Goal: Task Accomplishment & Management: Use online tool/utility

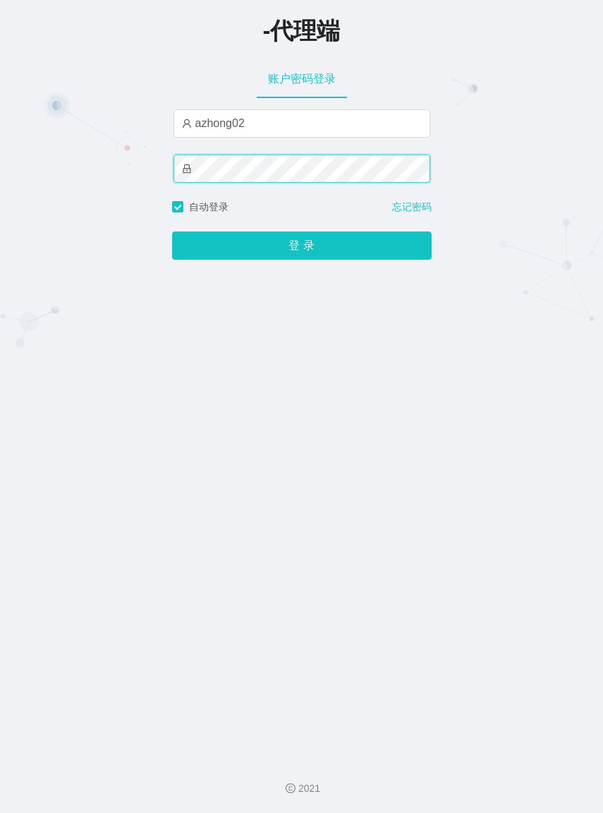
click at [172, 231] on button "登 录" at bounding box center [302, 245] width 260 height 28
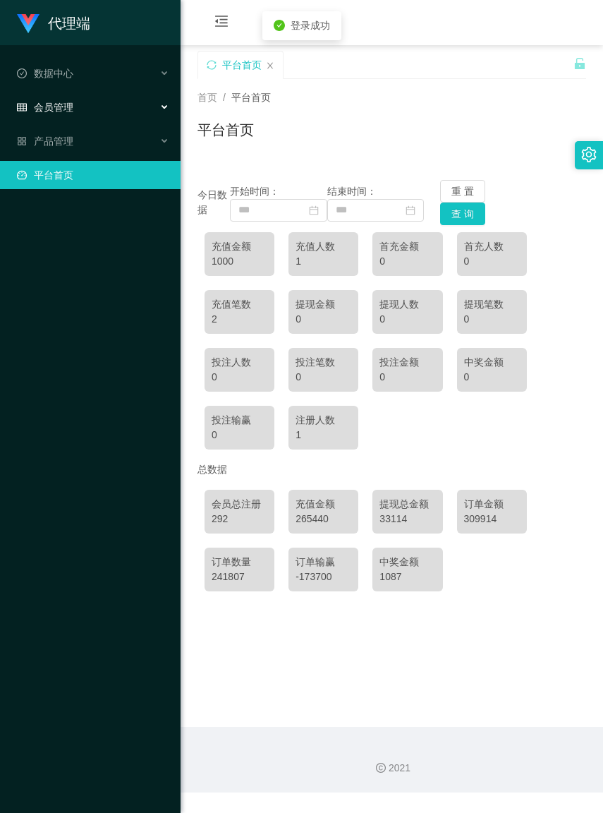
click at [82, 107] on div "会员管理" at bounding box center [90, 107] width 181 height 28
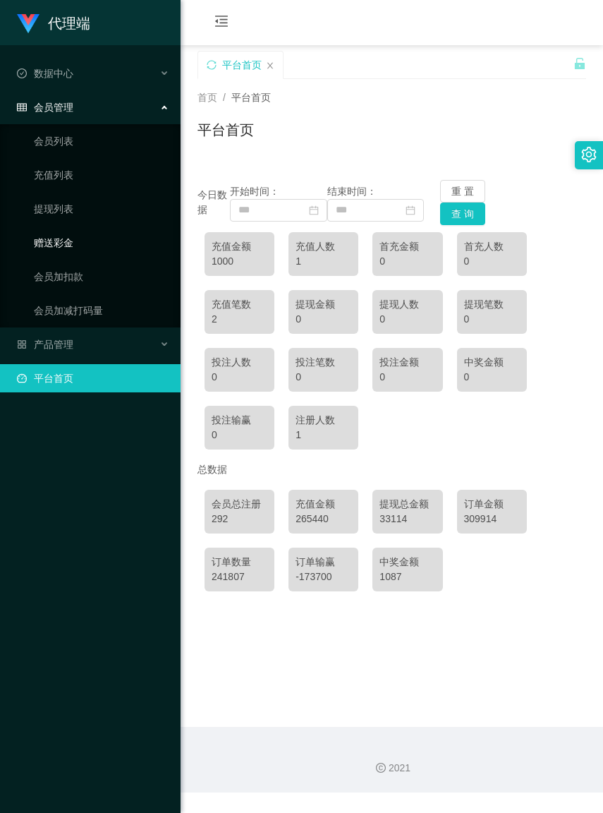
click at [81, 237] on link "赠送彩金" at bounding box center [101, 243] width 135 height 28
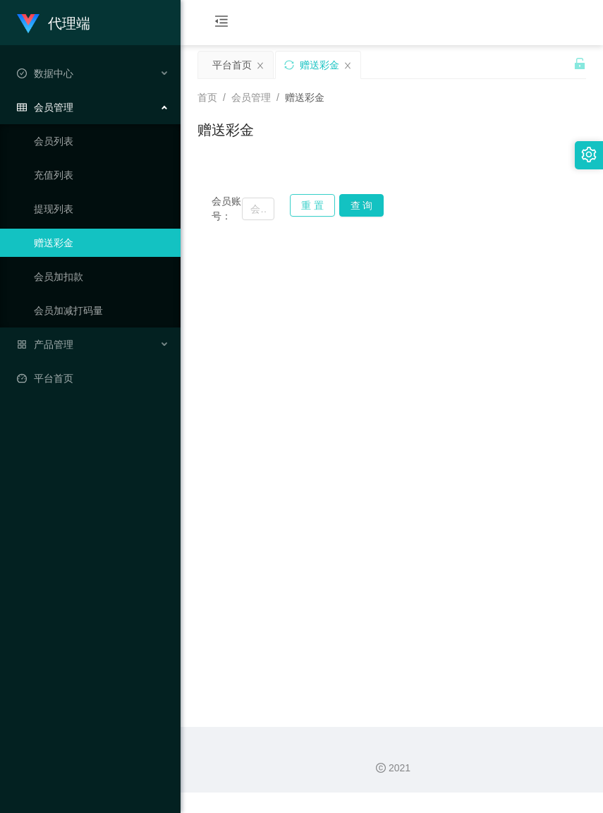
click at [319, 207] on button "重 置" at bounding box center [312, 205] width 45 height 23
click at [249, 215] on input "text" at bounding box center [258, 209] width 32 height 23
paste input "Felixloh"
type input "Felixloh"
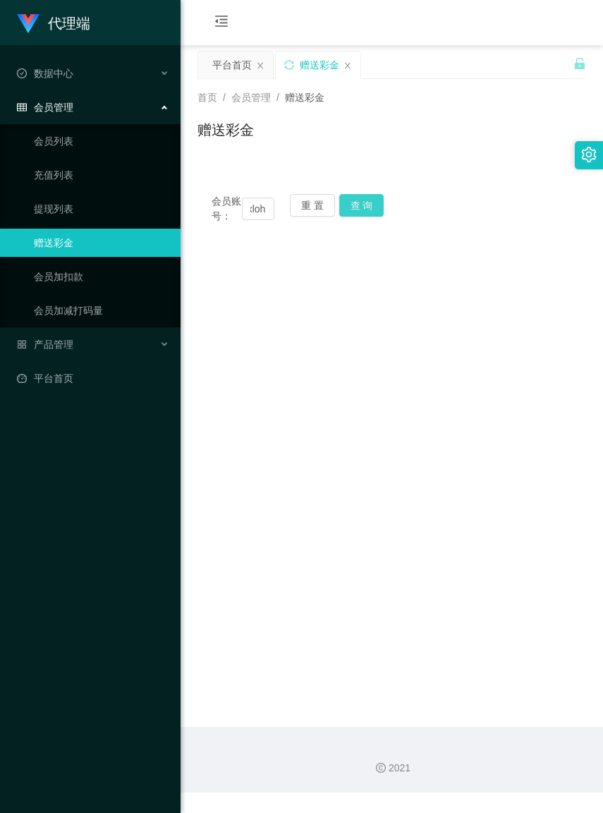
click at [375, 203] on button "查 询" at bounding box center [361, 205] width 45 height 23
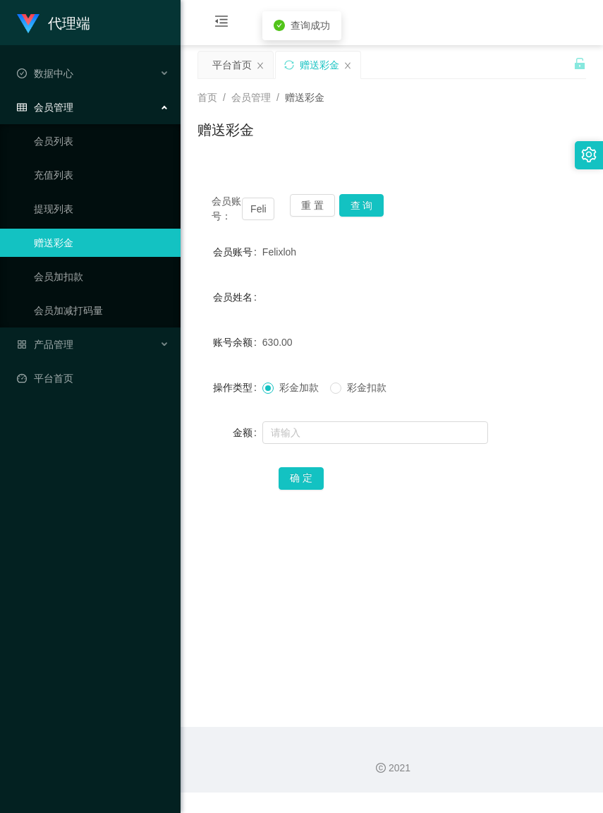
click at [344, 393] on span "彩金扣款" at bounding box center [366, 387] width 51 height 11
click at [339, 442] on input "text" at bounding box center [375, 432] width 226 height 23
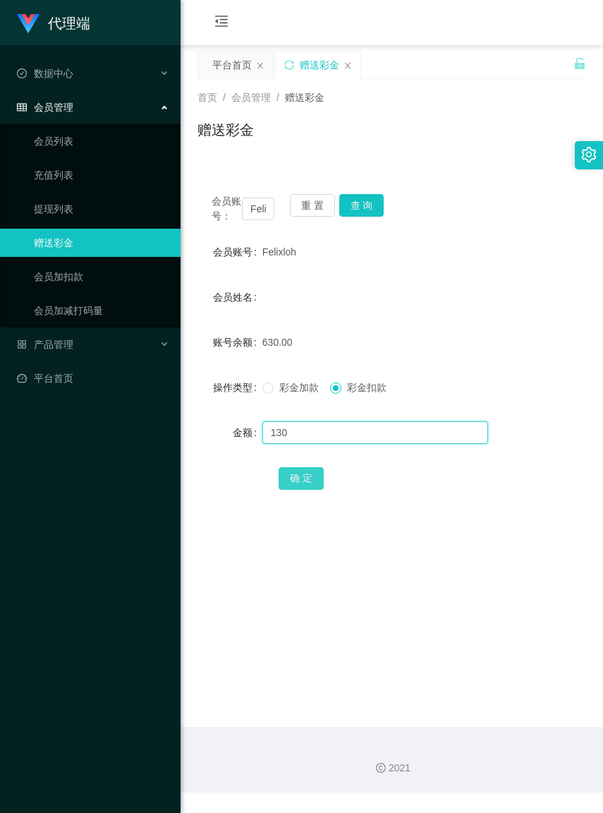
type input "130"
click at [302, 490] on button "确 定" at bounding box center [301, 478] width 45 height 23
click at [318, 209] on button "重 置" at bounding box center [312, 205] width 45 height 23
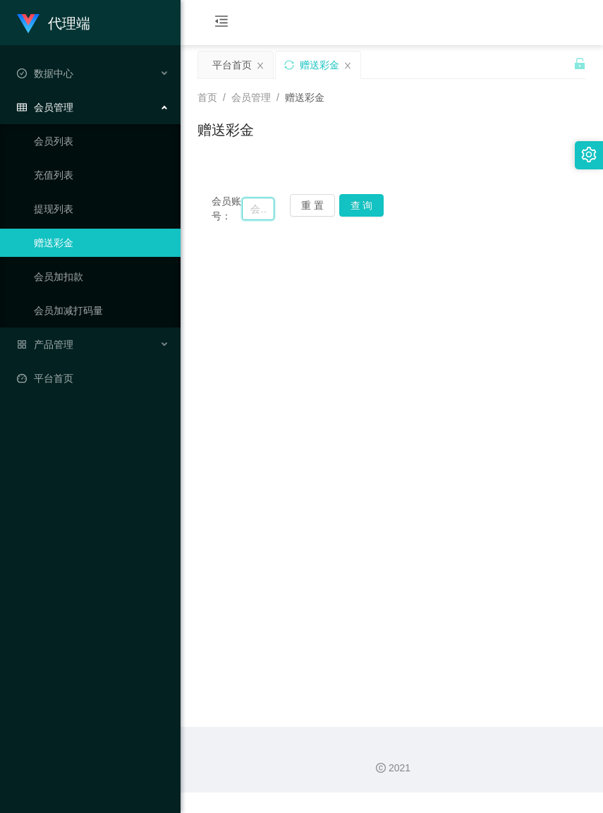
click at [249, 215] on input "text" at bounding box center [258, 209] width 32 height 23
click at [242, 214] on input "text" at bounding box center [258, 209] width 32 height 23
click at [245, 214] on input "text" at bounding box center [258, 209] width 32 height 23
paste input "HYT"
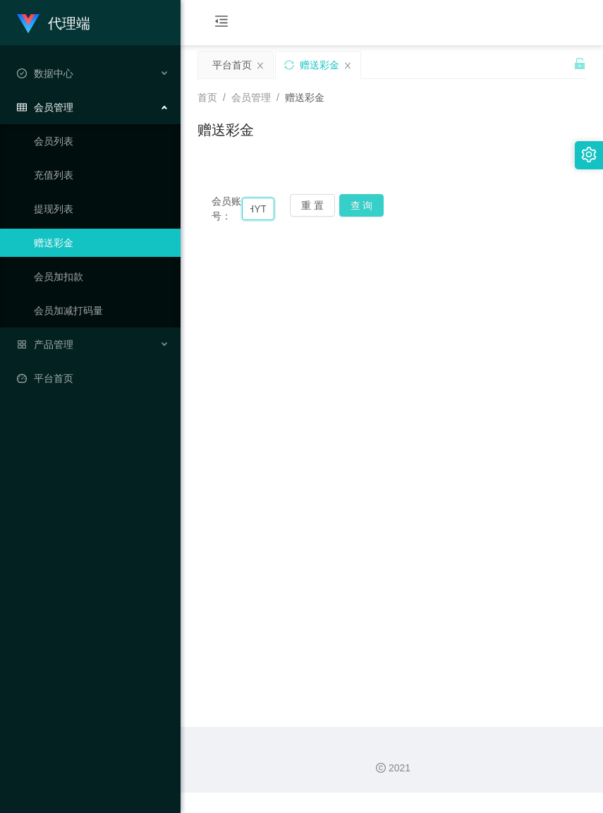
type input "HYT"
click at [353, 212] on button "查 询" at bounding box center [361, 205] width 45 height 23
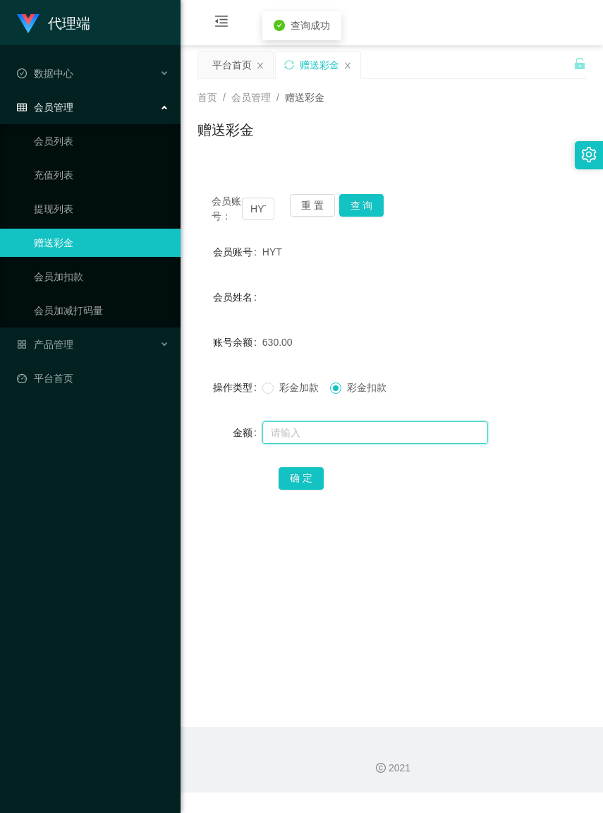
click at [332, 443] on input "text" at bounding box center [375, 432] width 226 height 23
type input "130"
click at [314, 490] on button "确 定" at bounding box center [301, 478] width 45 height 23
click at [301, 207] on button "重 置" at bounding box center [312, 205] width 45 height 23
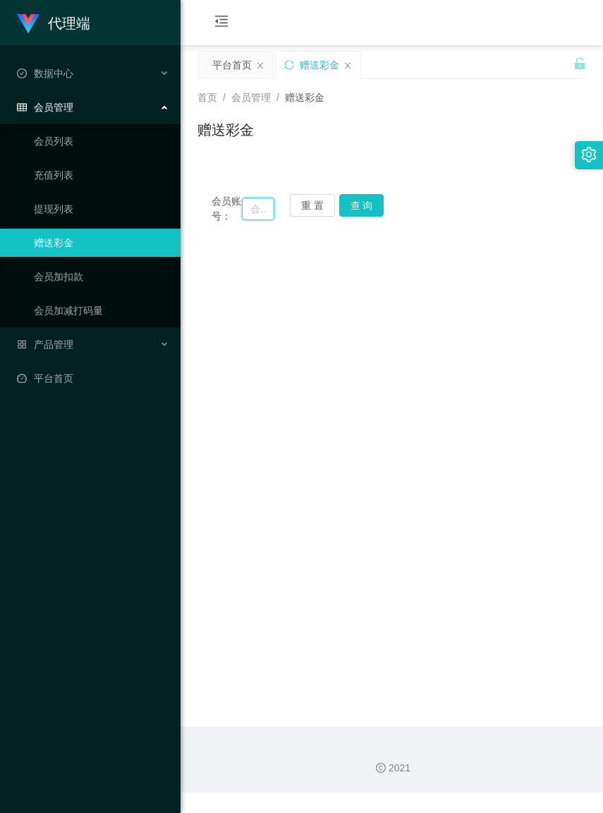
click at [248, 217] on input "text" at bounding box center [258, 209] width 32 height 23
paste input "alexshung"
type input "alexshung"
click at [367, 200] on button "查 询" at bounding box center [361, 205] width 45 height 23
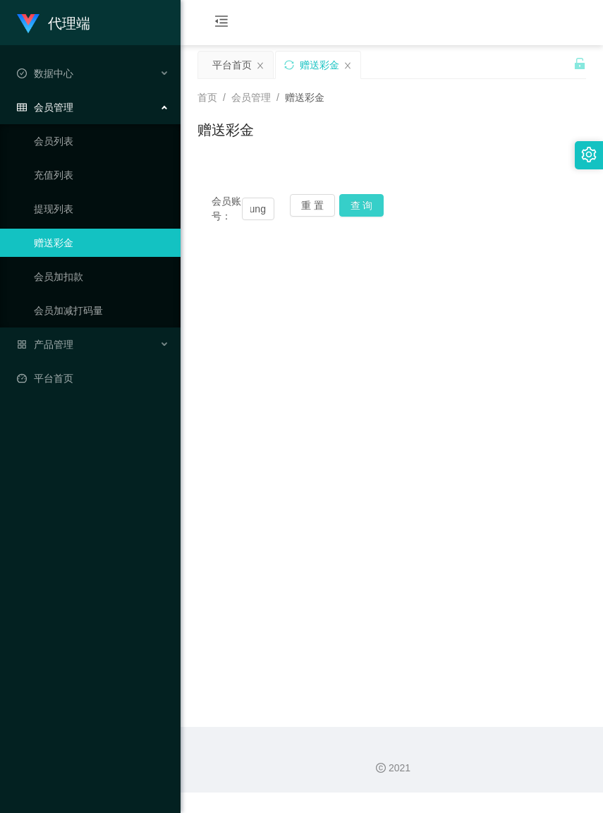
scroll to position [0, 0]
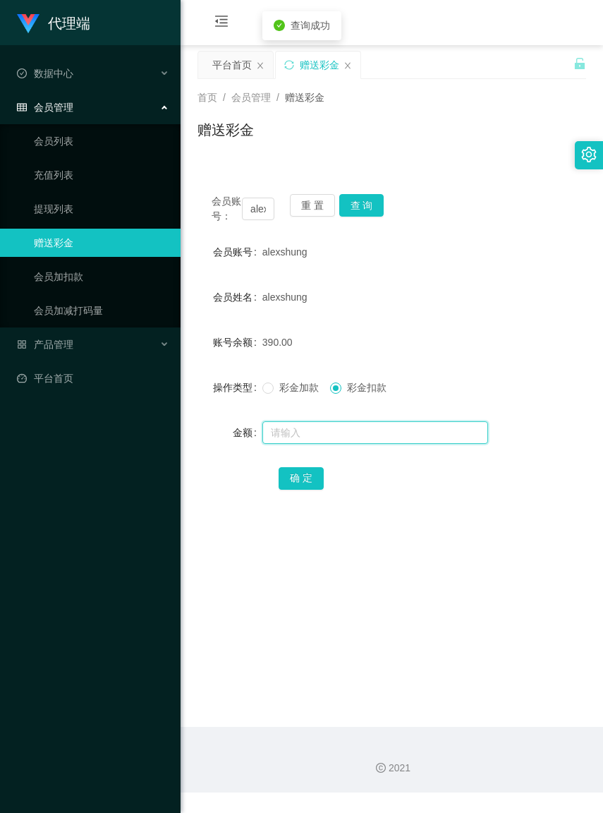
click at [340, 444] on input "text" at bounding box center [375, 432] width 226 height 23
type input "390"
click at [303, 483] on button "确 定" at bounding box center [301, 478] width 45 height 23
